Goal: Complete application form: Complete application form

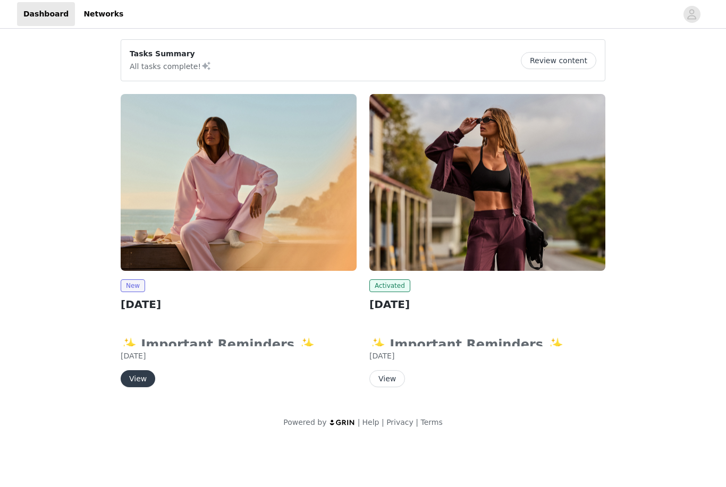
click at [142, 377] on button "View" at bounding box center [138, 378] width 35 height 17
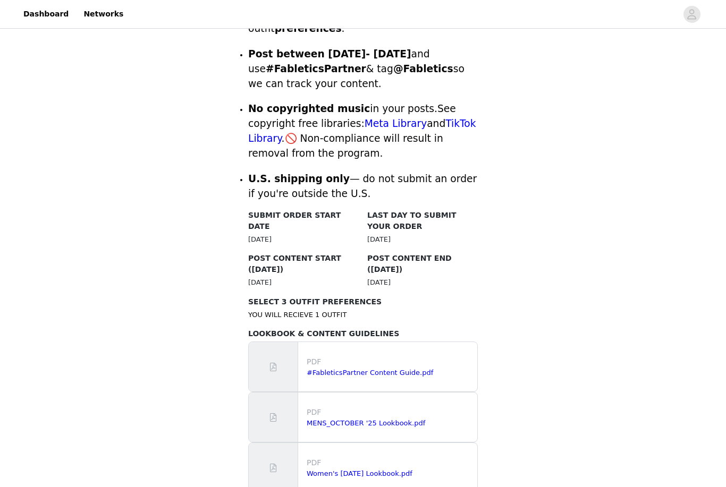
scroll to position [563, 0]
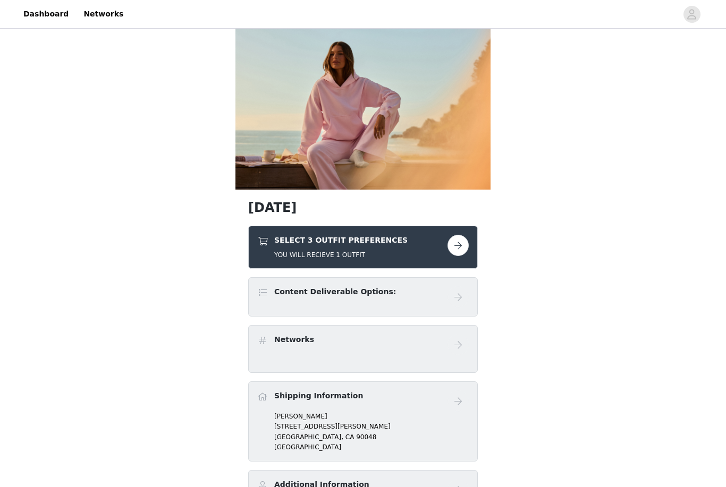
scroll to position [23, 0]
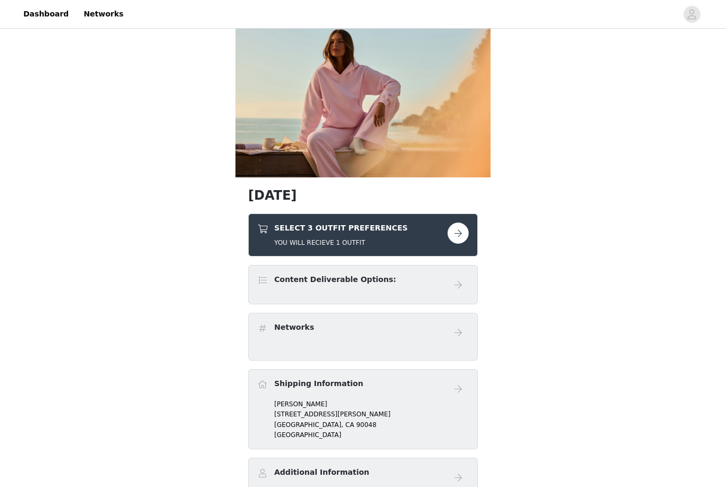
click at [458, 236] on button "button" at bounding box center [457, 233] width 21 height 21
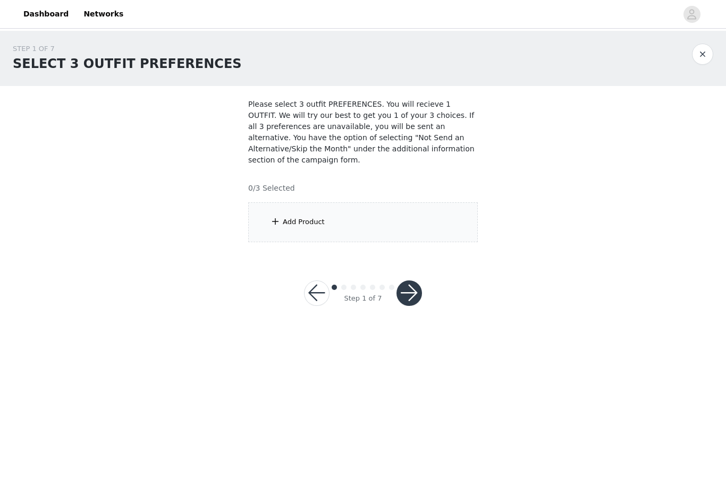
click at [319, 219] on div "Add Product" at bounding box center [304, 222] width 42 height 11
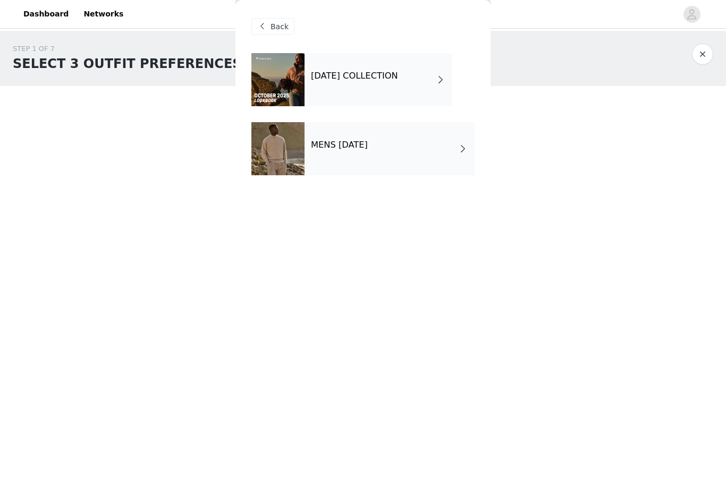
click at [395, 69] on div "[DATE] COLLECTION" at bounding box center [378, 79] width 148 height 53
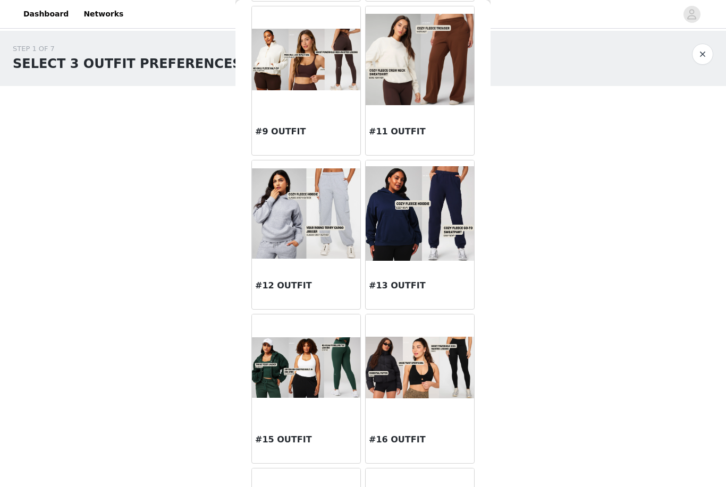
scroll to position [814, 0]
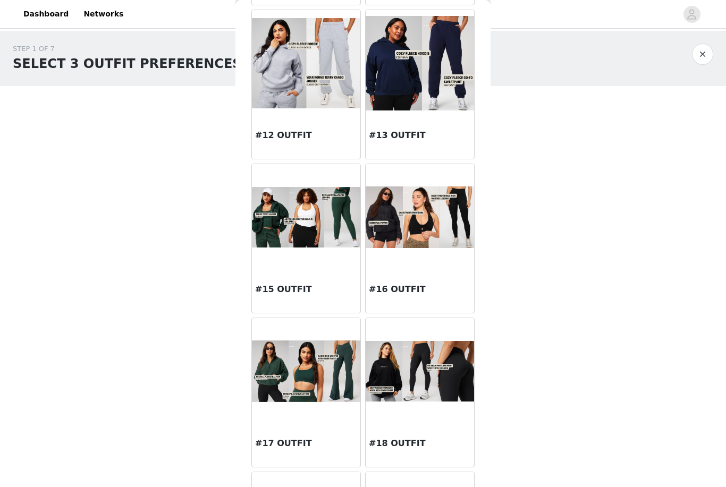
click at [419, 379] on img at bounding box center [419, 371] width 108 height 61
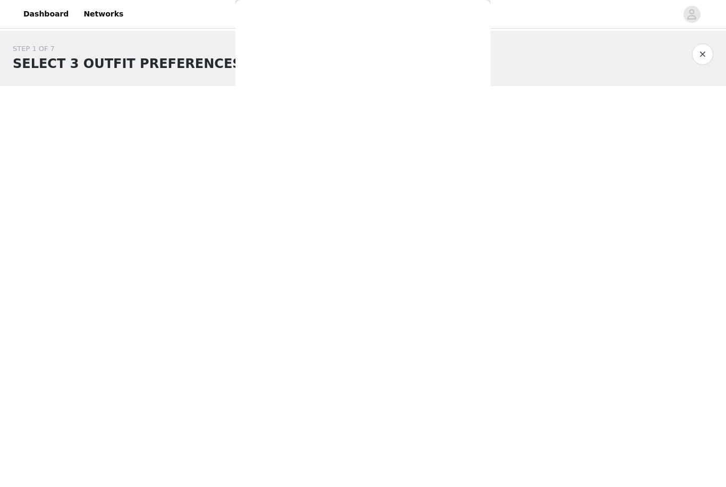
scroll to position [0, 0]
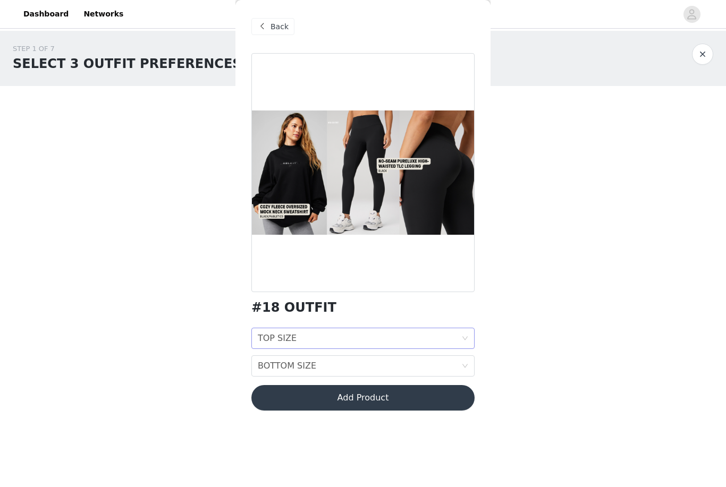
click at [303, 343] on div "TOP SIZE TOP SIZE" at bounding box center [359, 338] width 203 height 20
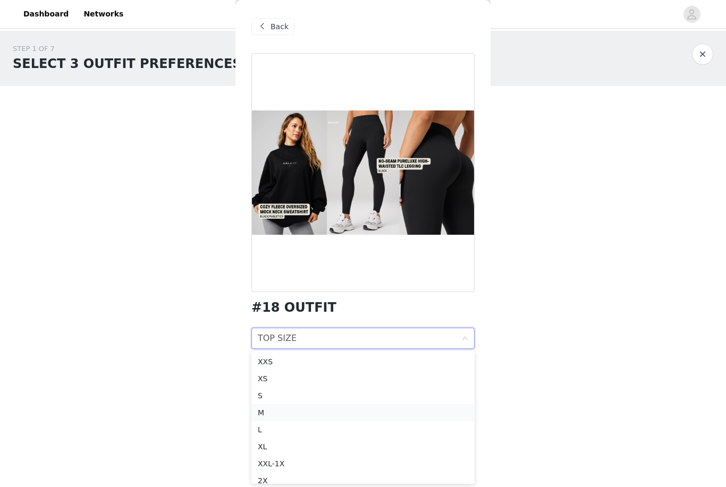
click at [262, 415] on div "M" at bounding box center [363, 413] width 210 height 12
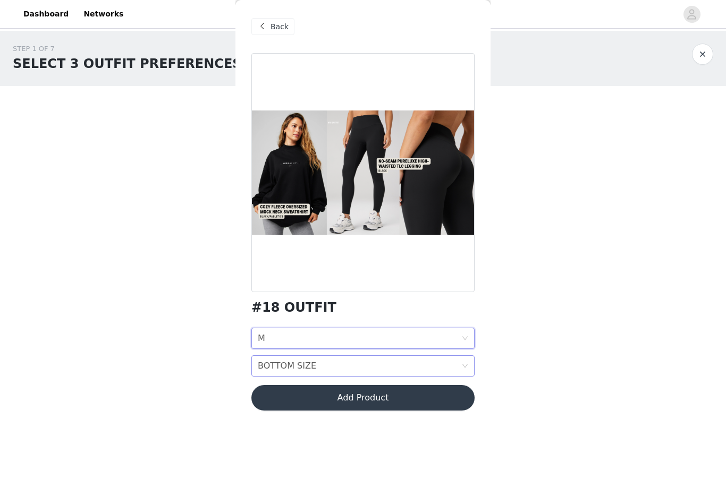
click at [286, 368] on div "BOTTOM SIZE" at bounding box center [287, 366] width 58 height 20
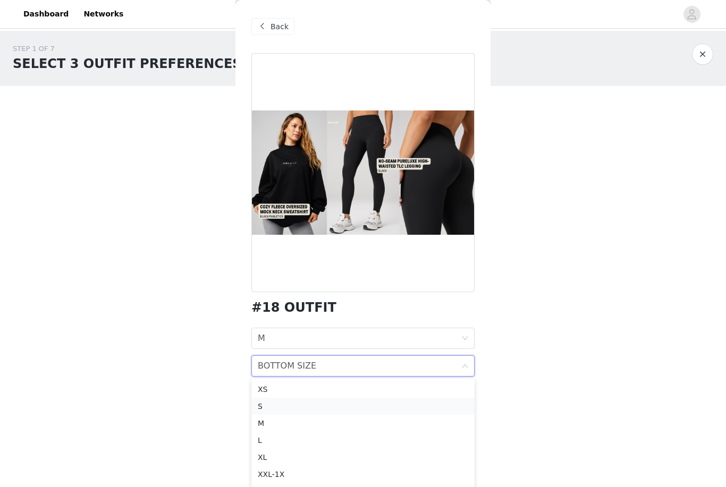
click at [268, 409] on div "S" at bounding box center [363, 407] width 210 height 12
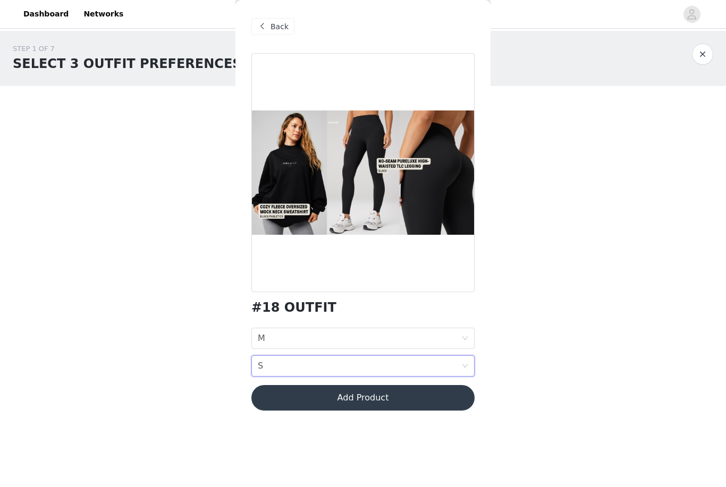
click at [286, 408] on button "Add Product" at bounding box center [362, 397] width 223 height 25
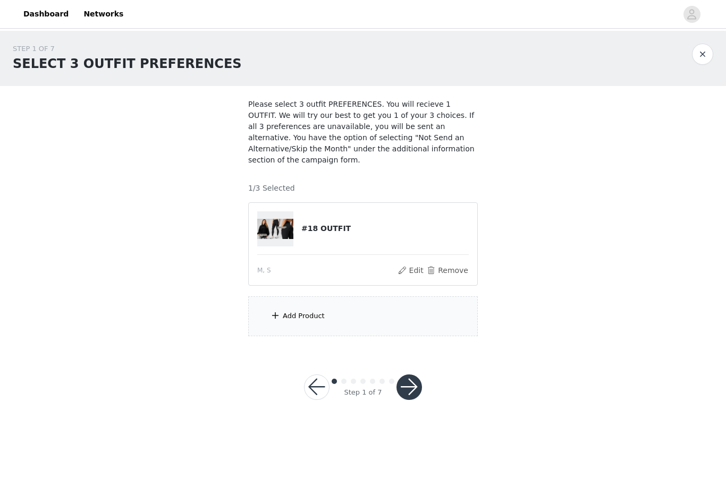
click at [293, 322] on div "Add Product" at bounding box center [362, 316] width 229 height 40
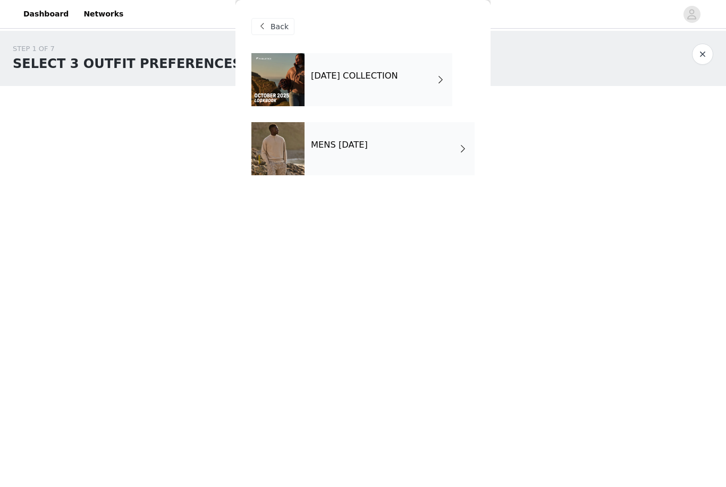
click at [375, 88] on div "[DATE] COLLECTION" at bounding box center [378, 79] width 148 height 53
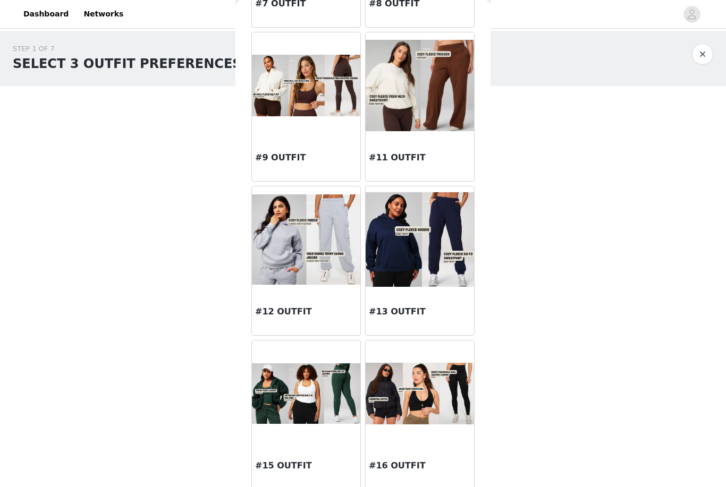
scroll to position [836, 0]
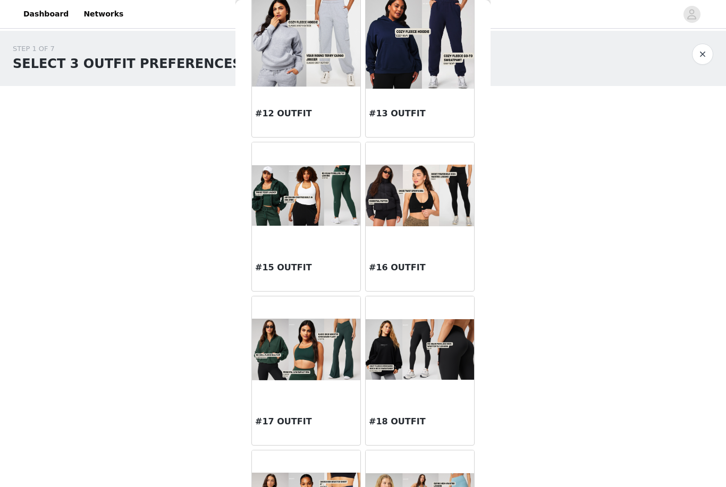
click at [304, 354] on img at bounding box center [306, 349] width 108 height 61
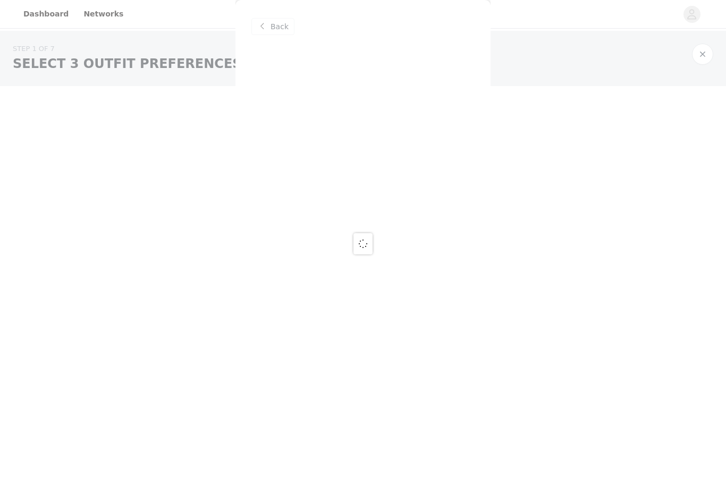
scroll to position [0, 0]
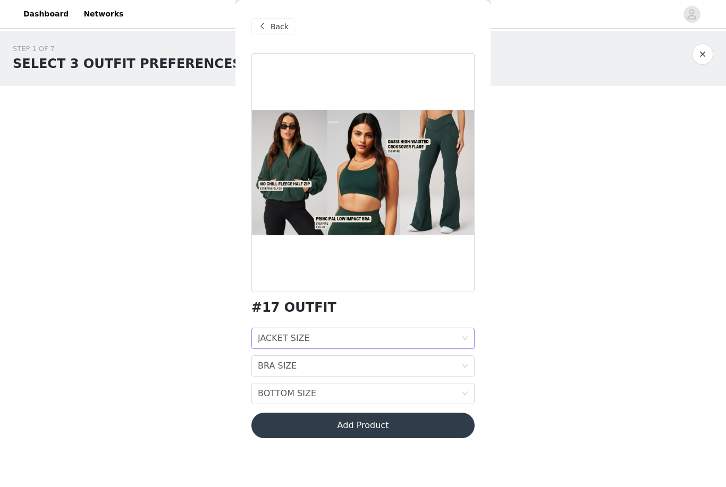
click at [316, 336] on div "JACKET SIZE JACKET SIZE" at bounding box center [359, 338] width 203 height 20
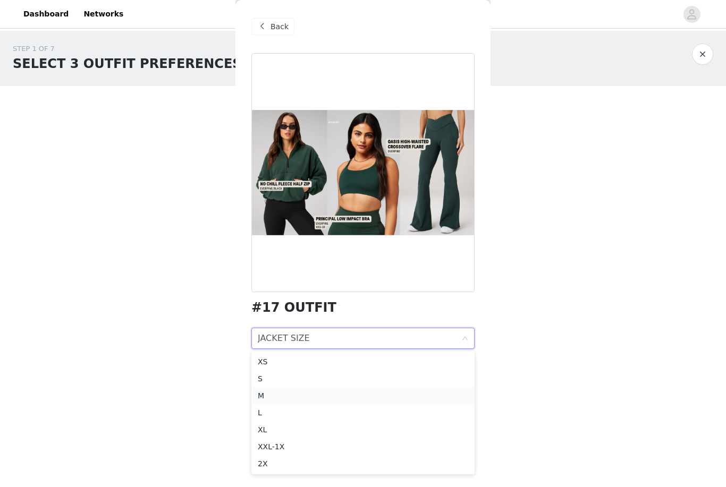
click at [263, 401] on div "M" at bounding box center [363, 396] width 210 height 12
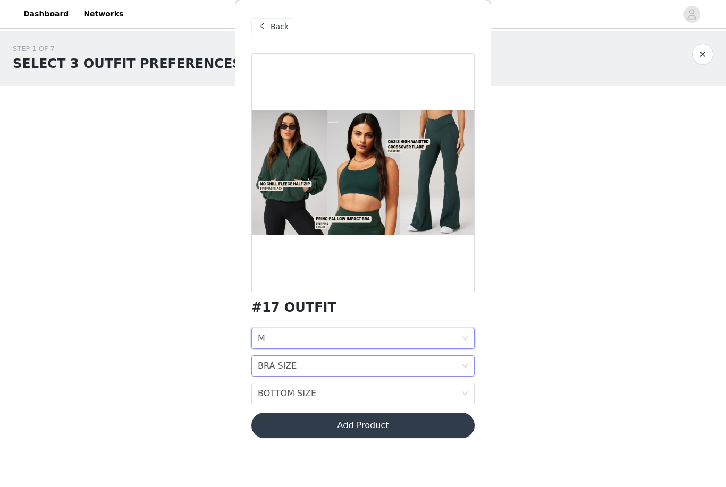
click at [281, 371] on div "BRA SIZE" at bounding box center [277, 366] width 39 height 20
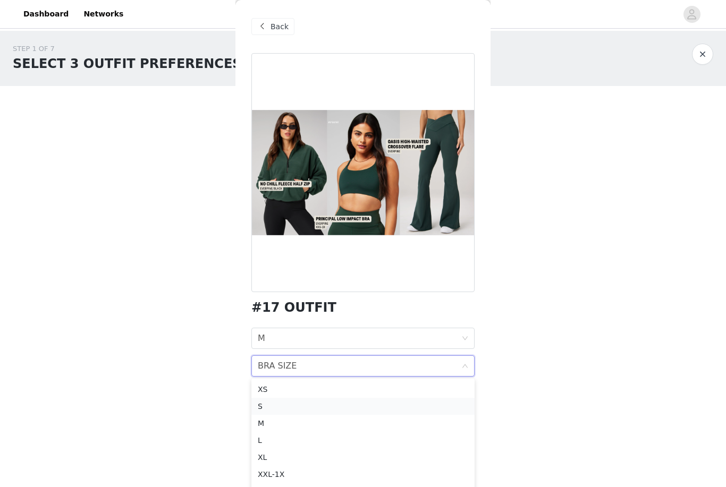
click at [268, 404] on div "S" at bounding box center [363, 407] width 210 height 12
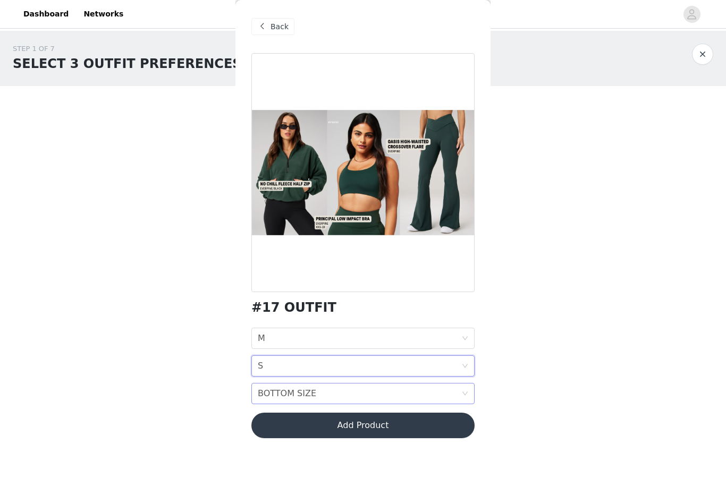
click at [277, 400] on div "BOTTOM SIZE" at bounding box center [287, 394] width 58 height 20
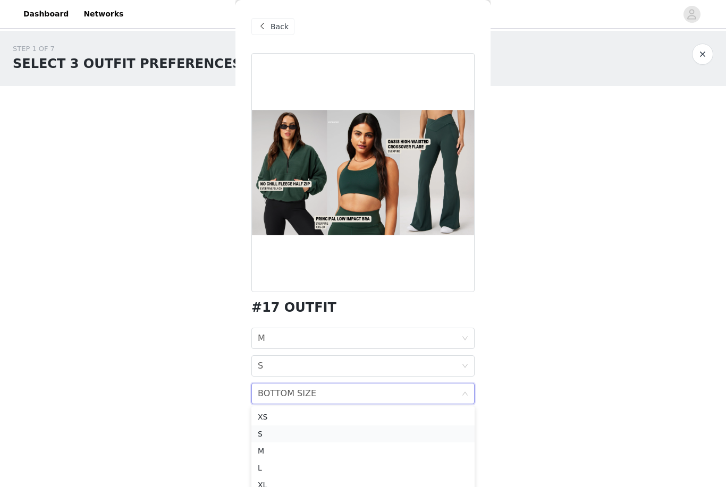
click at [271, 430] on div "S" at bounding box center [363, 434] width 210 height 12
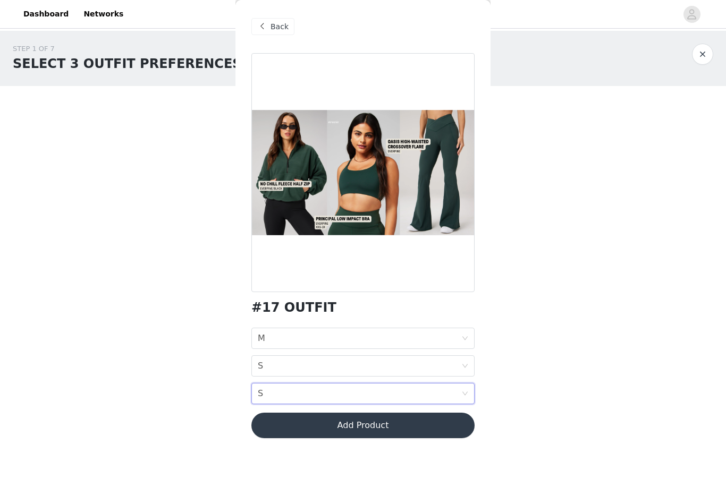
click at [282, 428] on button "Add Product" at bounding box center [362, 425] width 223 height 25
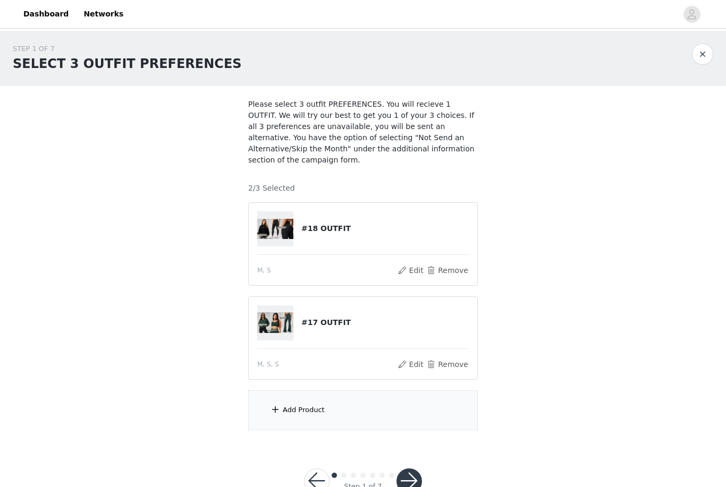
click at [347, 416] on div "Add Product" at bounding box center [362, 410] width 229 height 40
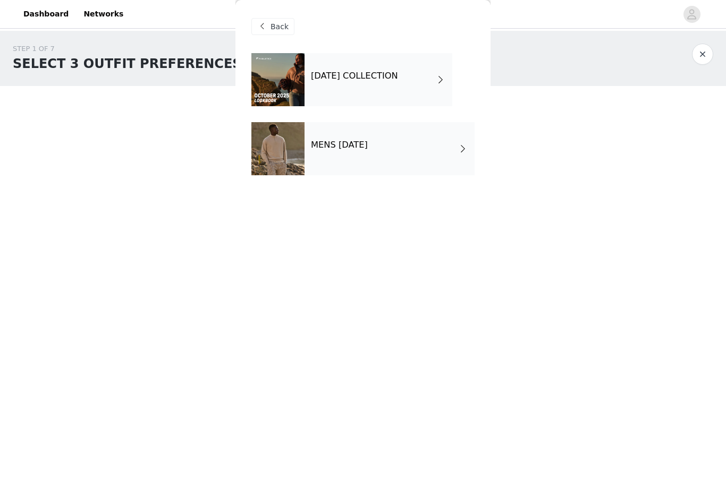
click at [359, 72] on h4 "[DATE] COLLECTION" at bounding box center [354, 76] width 87 height 10
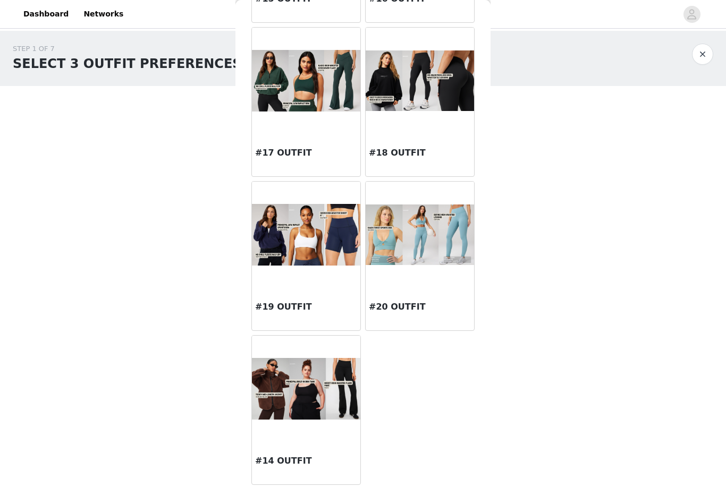
scroll to position [1104, 0]
click at [304, 378] on img at bounding box center [306, 389] width 108 height 62
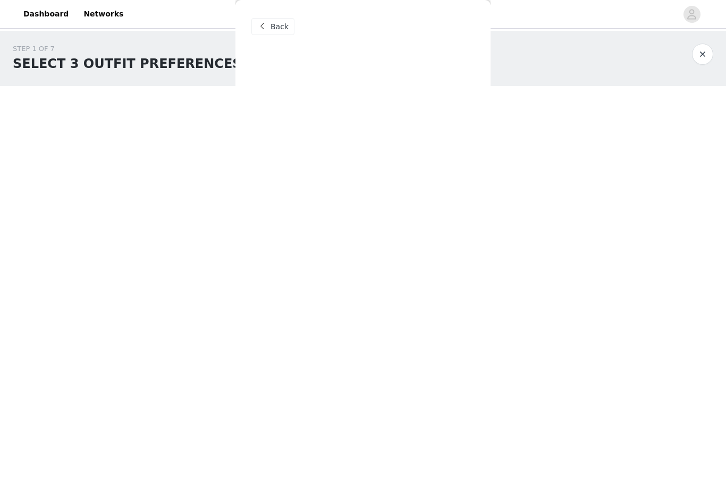
scroll to position [0, 0]
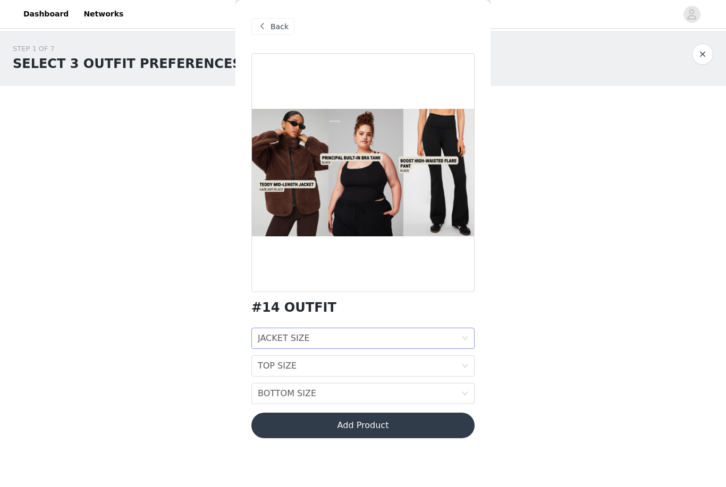
click at [317, 336] on div "JACKET SIZE JACKET SIZE" at bounding box center [359, 338] width 203 height 20
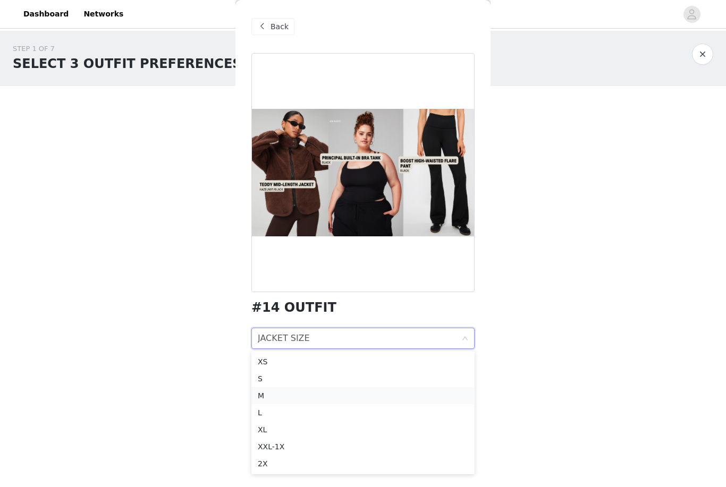
click at [265, 396] on div "M" at bounding box center [363, 396] width 210 height 12
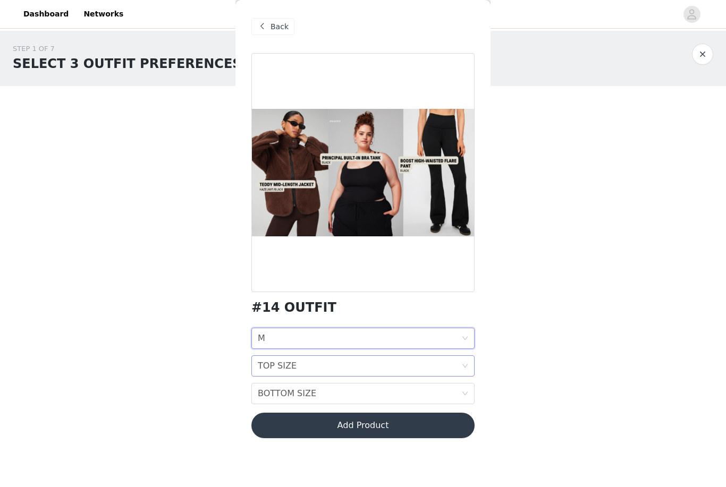
click at [276, 368] on div "TOP SIZE" at bounding box center [277, 366] width 39 height 20
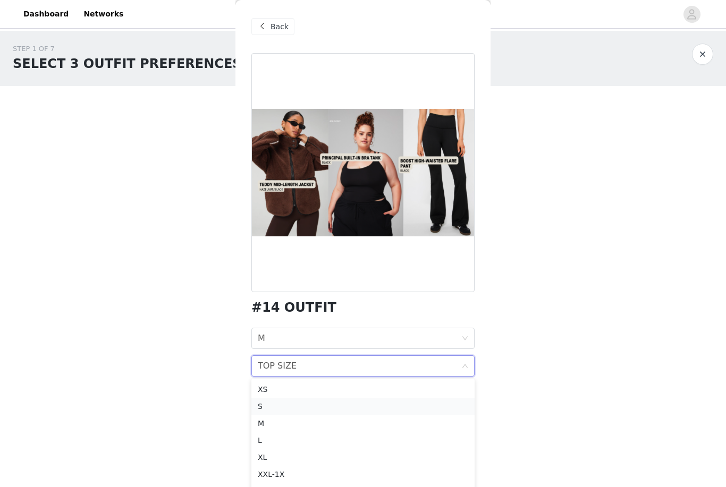
click at [266, 410] on div "S" at bounding box center [363, 407] width 210 height 12
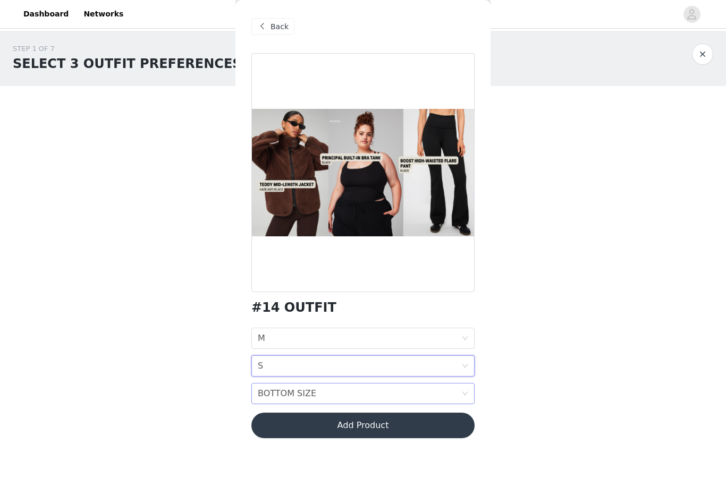
click at [280, 389] on div "BOTTOM SIZE" at bounding box center [287, 394] width 58 height 20
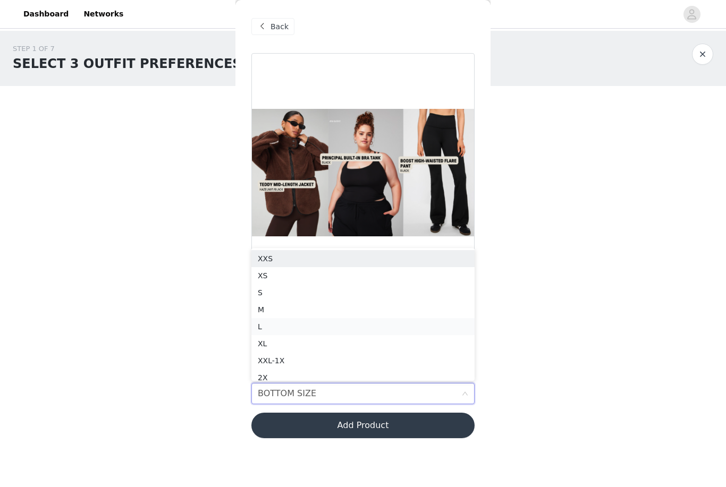
scroll to position [5, 0]
click at [264, 287] on div "S" at bounding box center [363, 288] width 210 height 12
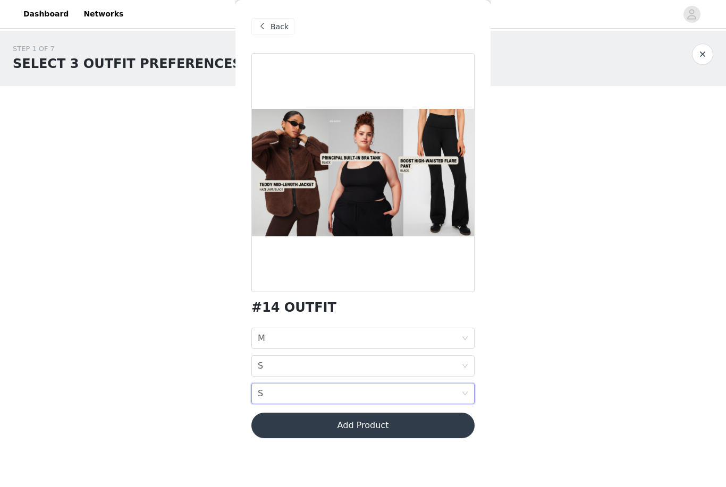
click at [326, 432] on button "Add Product" at bounding box center [362, 425] width 223 height 25
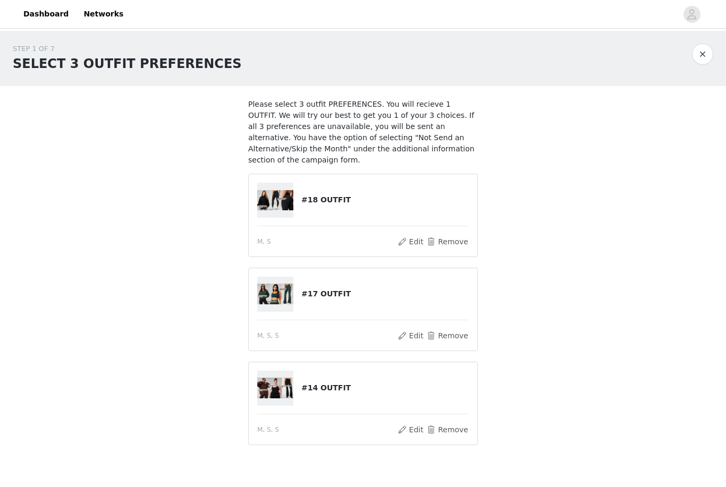
scroll to position [23, 0]
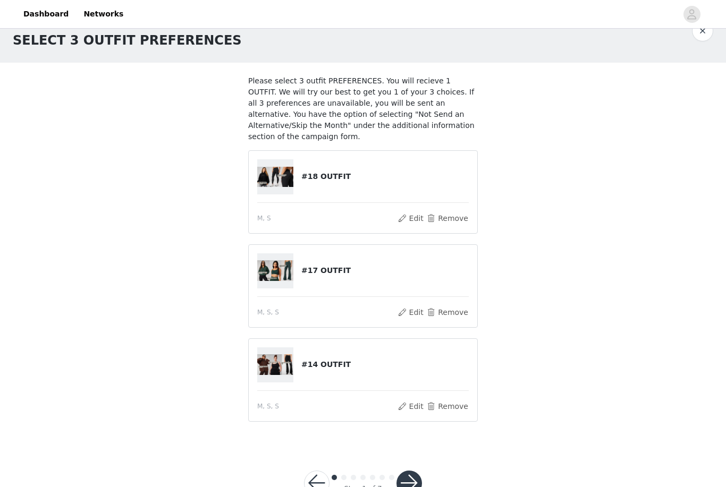
click at [403, 486] on button "button" at bounding box center [408, 483] width 25 height 25
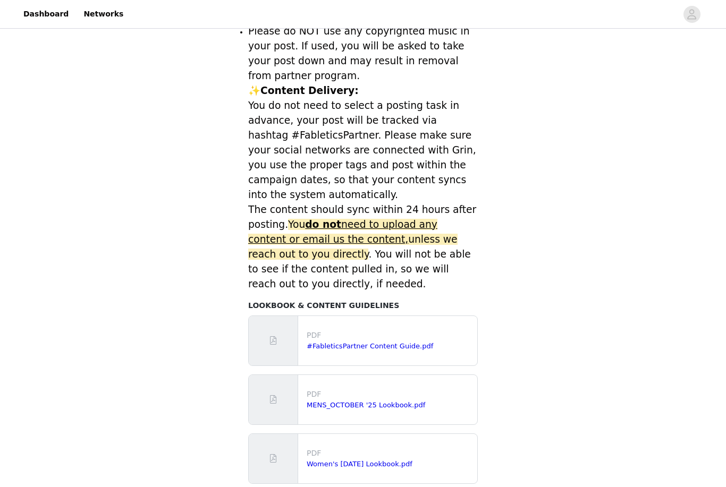
scroll to position [367, 0]
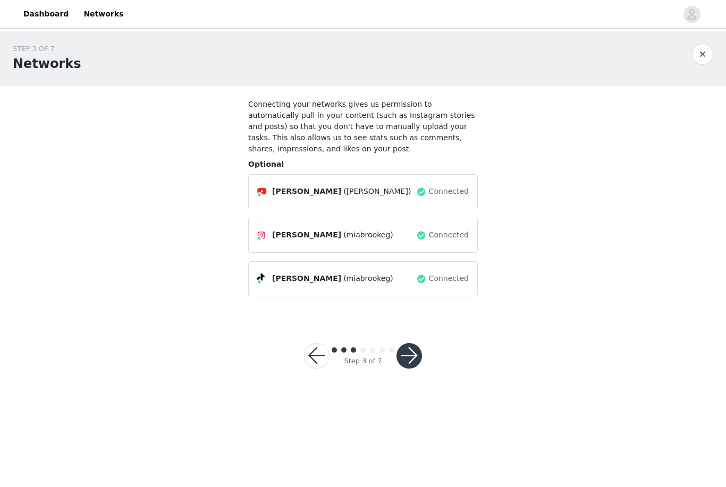
click at [402, 357] on button "button" at bounding box center [408, 355] width 25 height 25
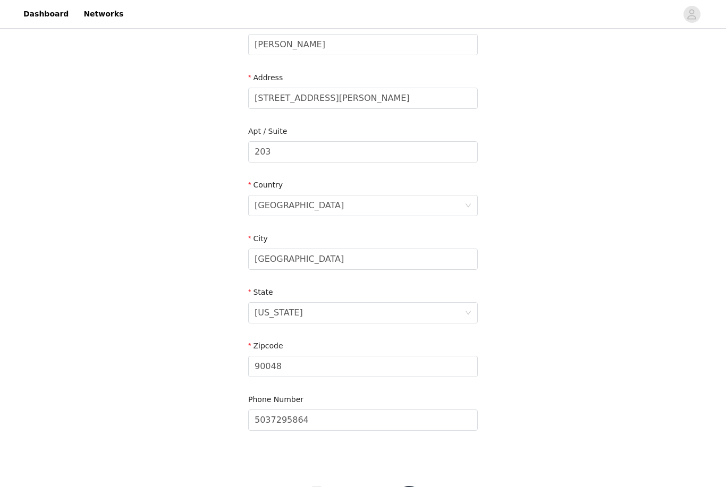
scroll to position [203, 0]
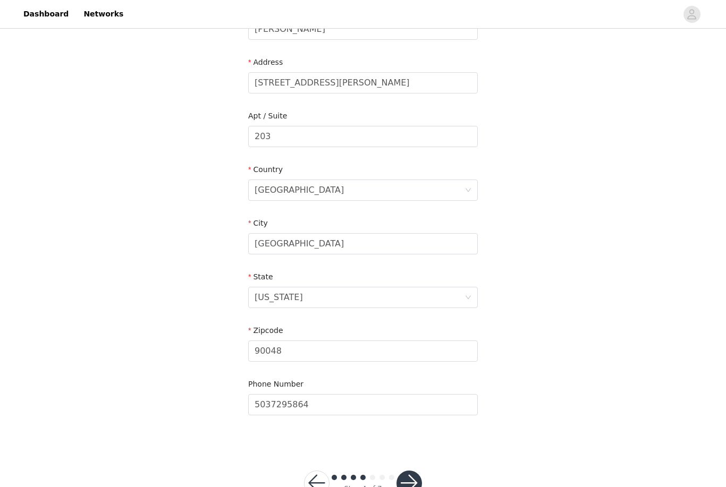
click at [404, 487] on button "button" at bounding box center [408, 483] width 25 height 25
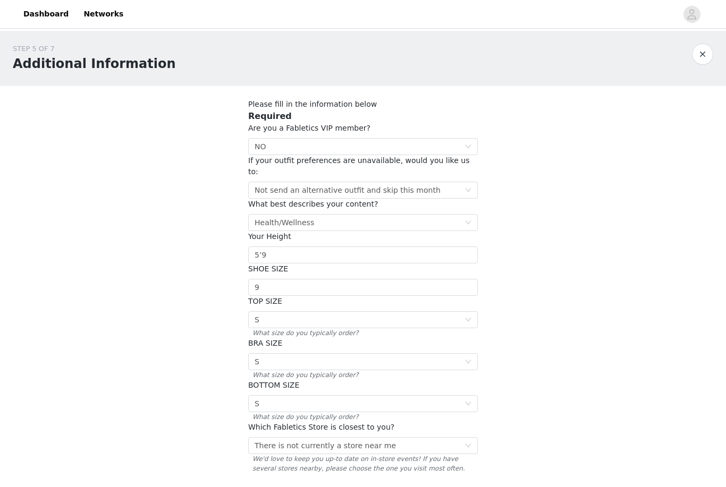
scroll to position [50, 0]
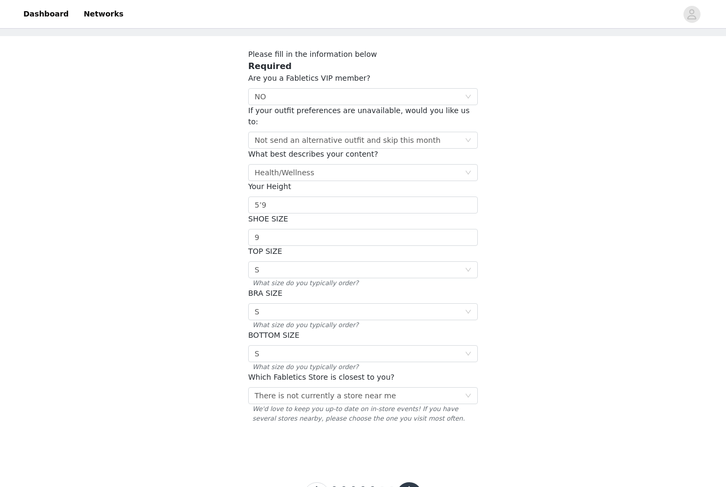
click at [413, 482] on button "button" at bounding box center [408, 494] width 25 height 25
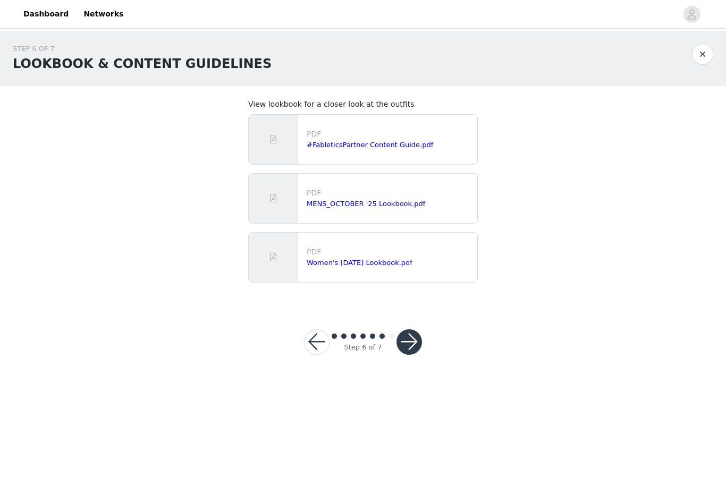
click at [415, 349] on button "button" at bounding box center [408, 341] width 25 height 25
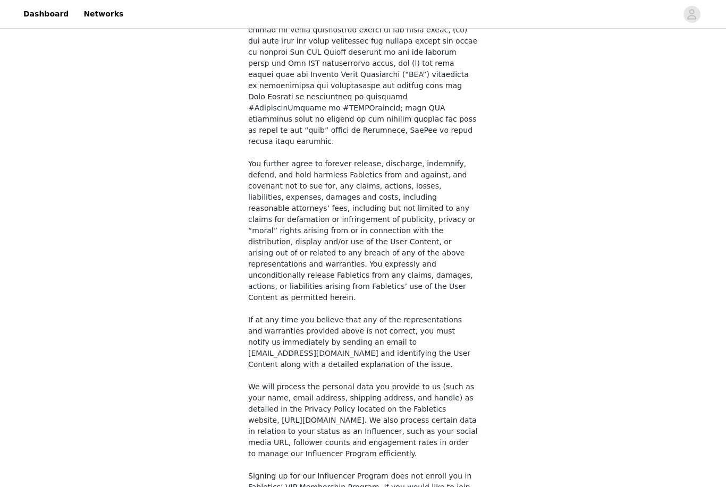
scroll to position [684, 0]
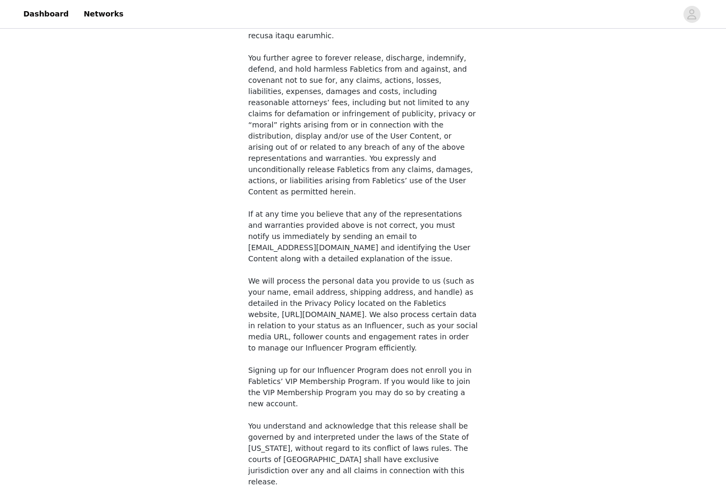
checkbox input "true"
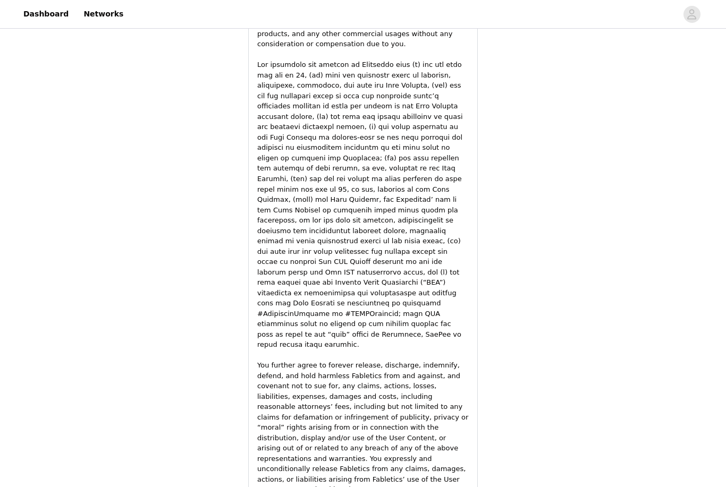
scroll to position [1457, 0]
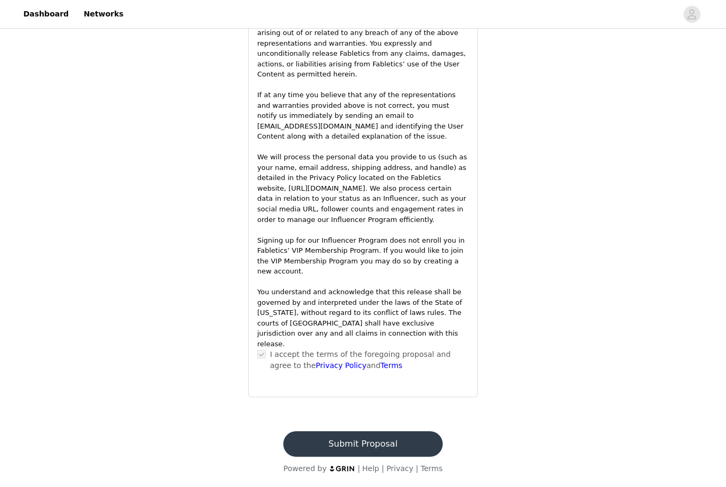
scroll to position [1287, 0]
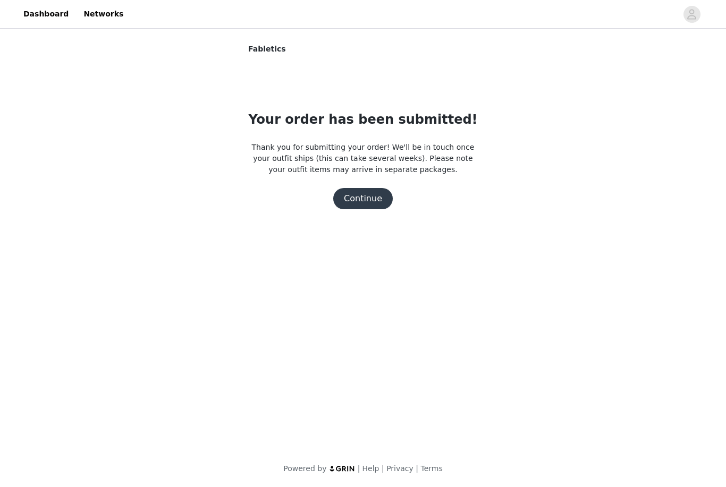
drag, startPoint x: 393, startPoint y: 1768, endPoint x: 393, endPoint y: 447, distance: 1321.1
click at [370, 192] on button "Continue" at bounding box center [362, 198] width 59 height 21
